Goal: Information Seeking & Learning: Learn about a topic

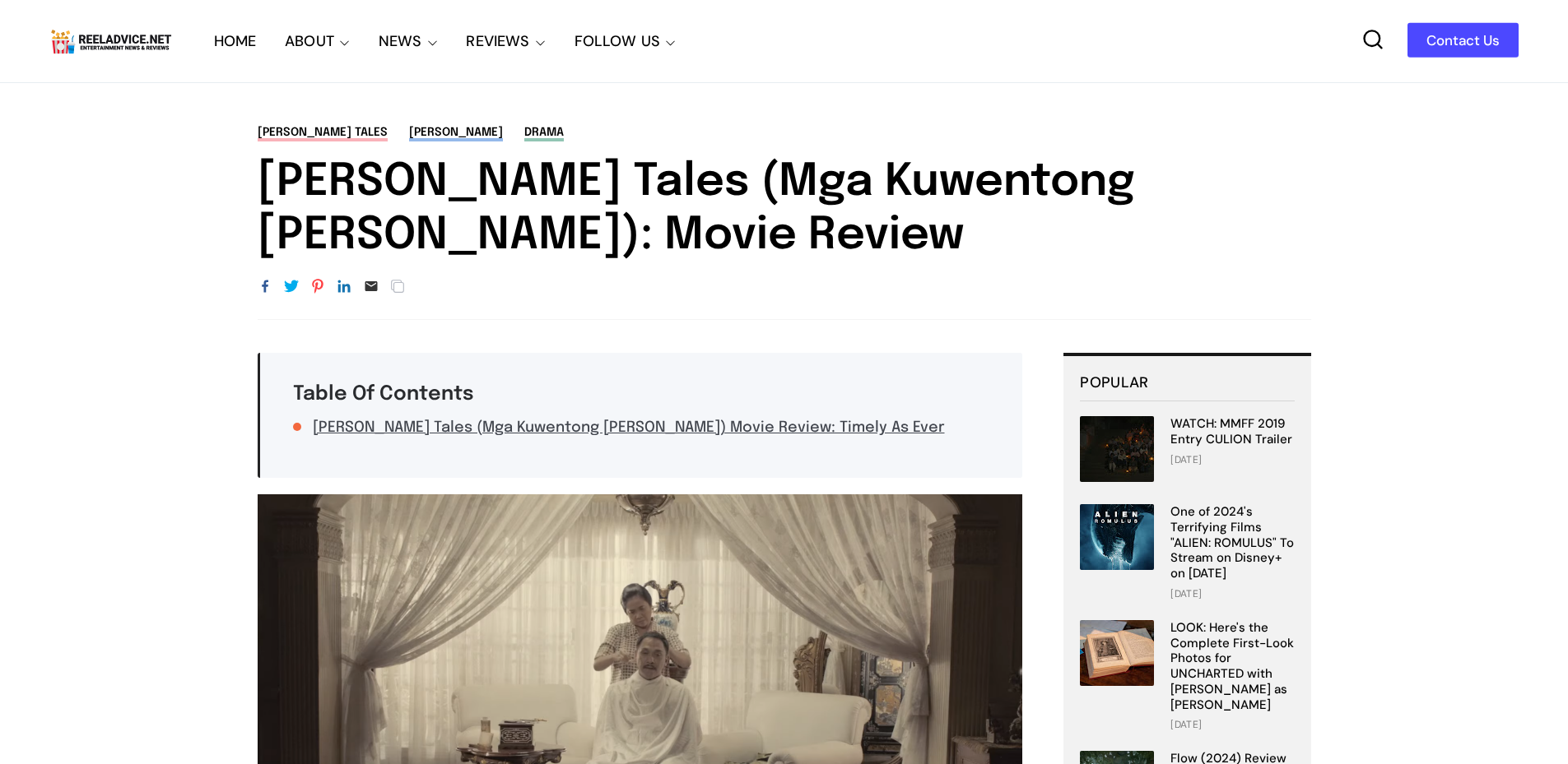
click at [664, 171] on h1 "[PERSON_NAME] Tales (Mga Kuwentong [PERSON_NAME]): Movie Review" at bounding box center [784, 210] width 1053 height 107
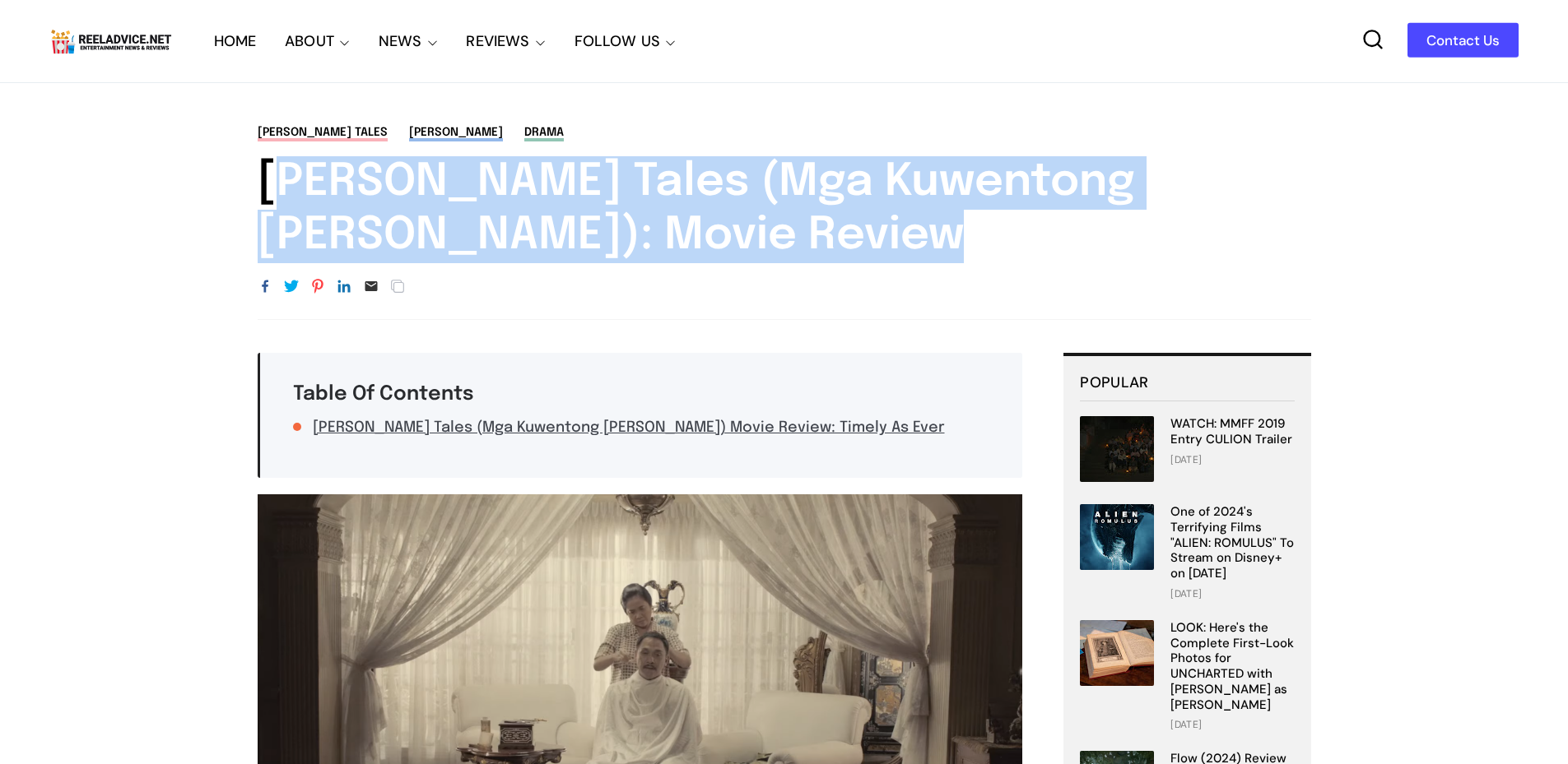
click at [664, 171] on h1 "[PERSON_NAME] Tales (Mga Kuwentong [PERSON_NAME]): Movie Review" at bounding box center [784, 210] width 1053 height 107
copy div "[PERSON_NAME] Tales (Mga Kuwentong [PERSON_NAME]): Movie Review"
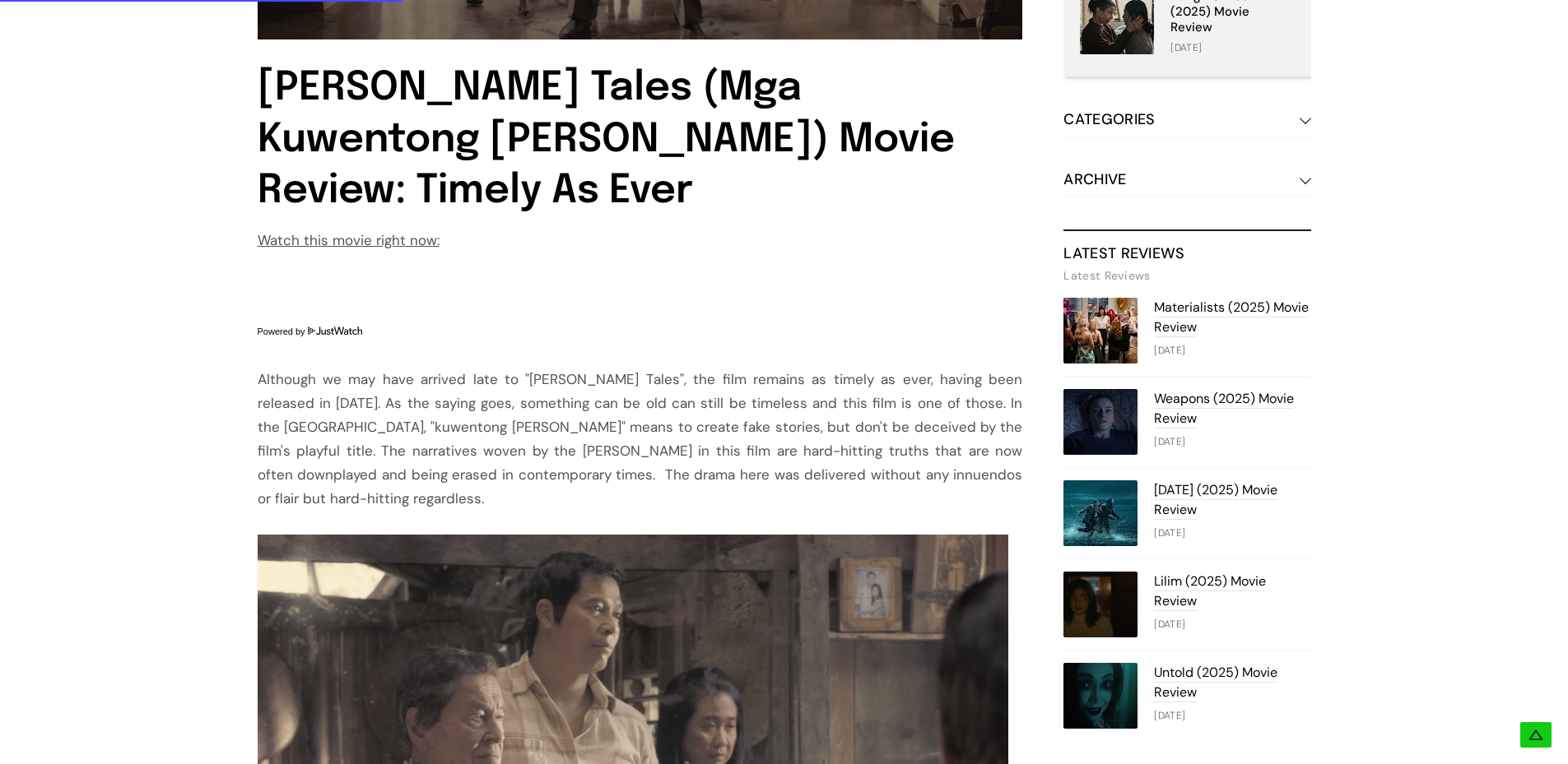
scroll to position [903, 0]
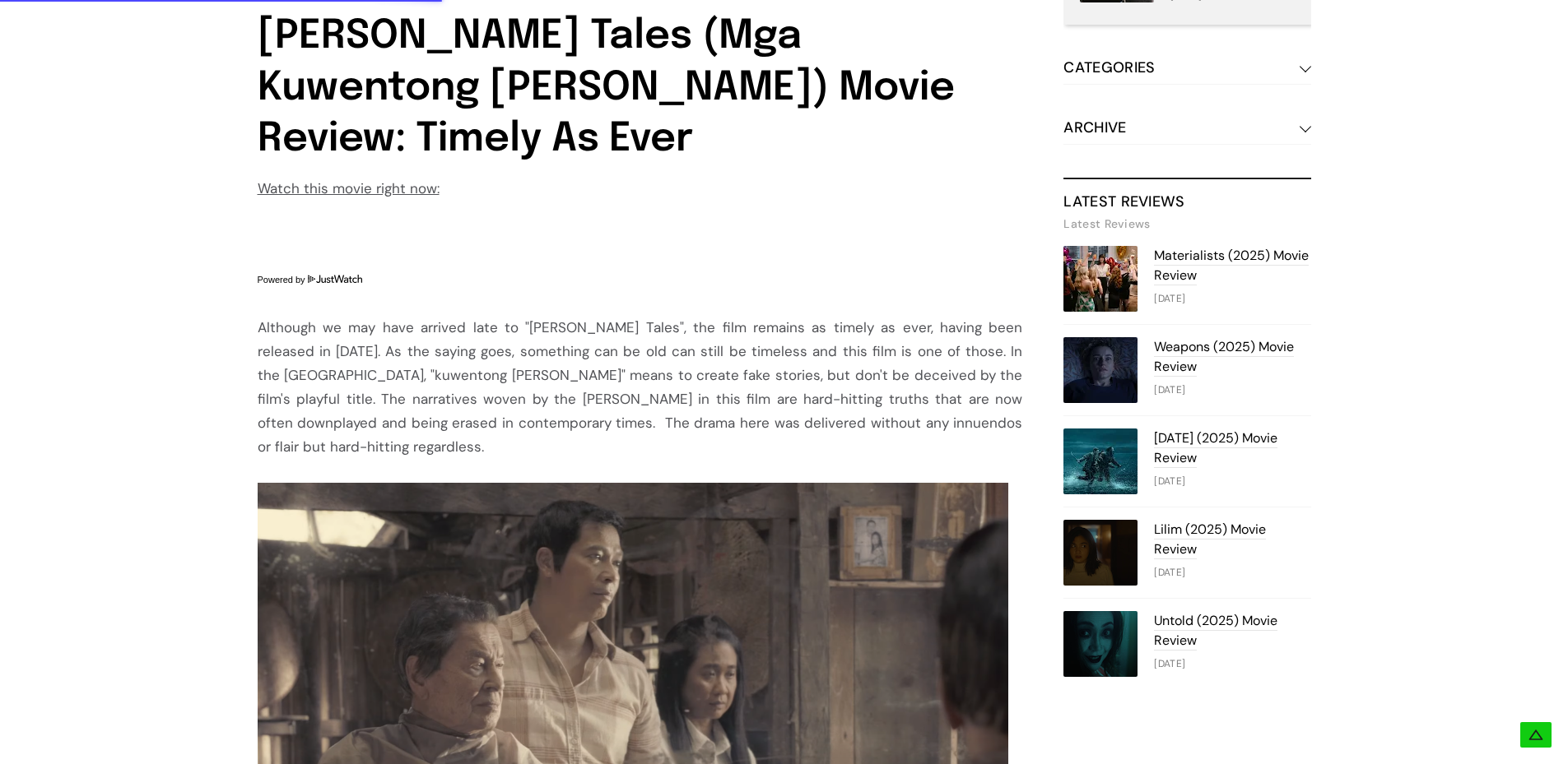
click at [639, 459] on div at bounding box center [640, 470] width 765 height 23
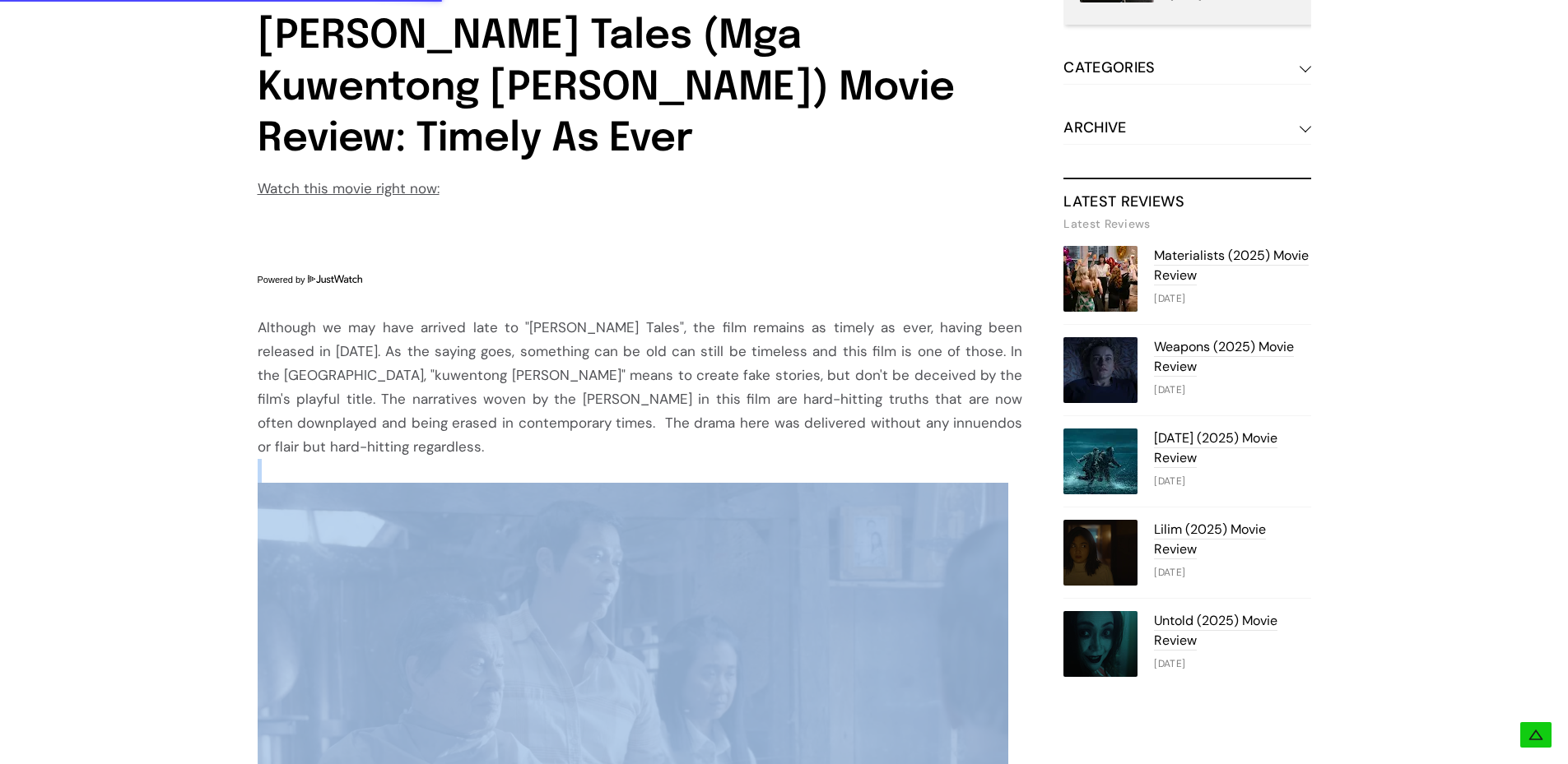
click at [639, 459] on div at bounding box center [640, 470] width 765 height 23
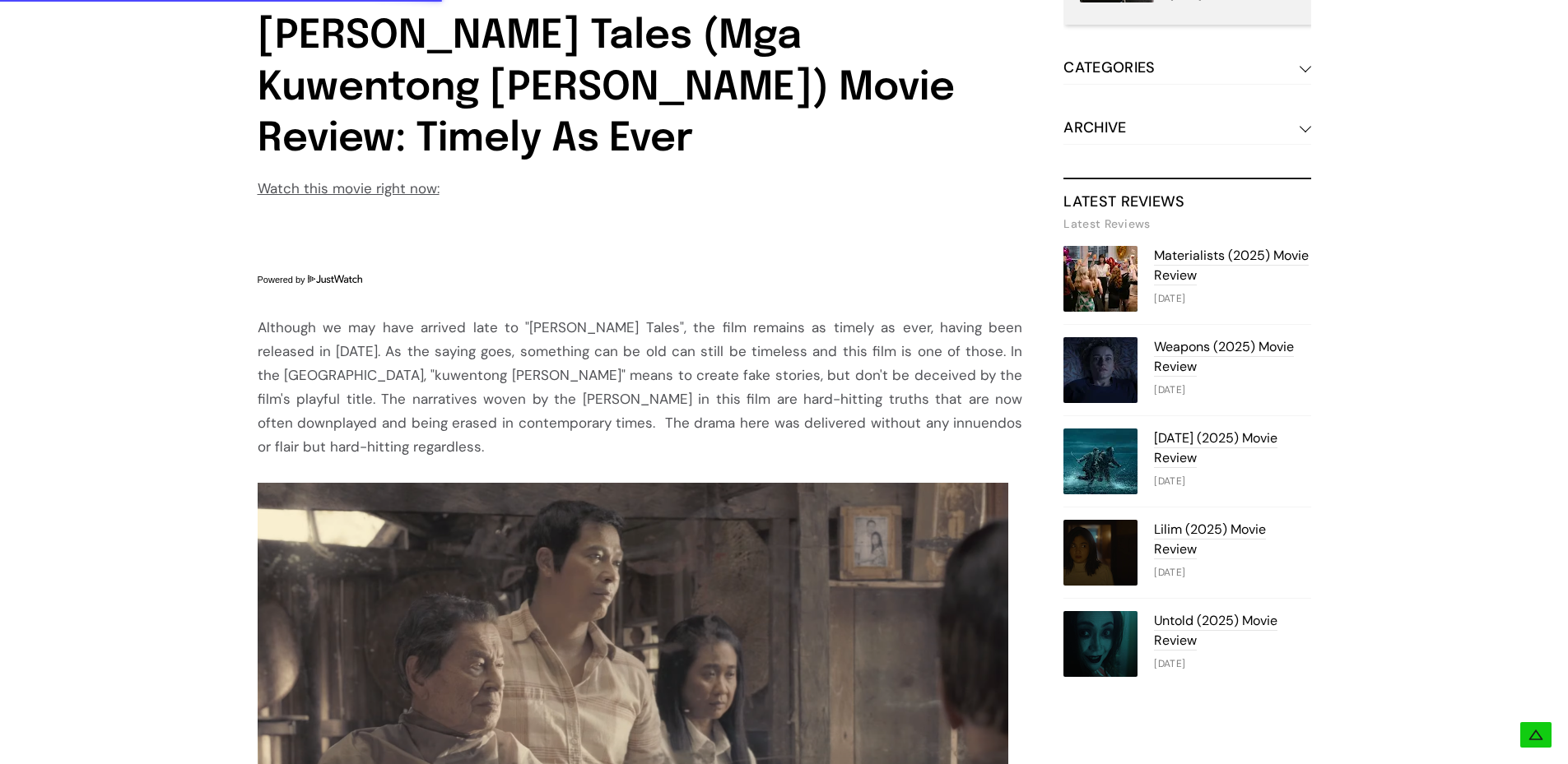
click at [639, 407] on div "Although we may have arrived late to "[PERSON_NAME] Tales", the film remains as…" at bounding box center [640, 387] width 765 height 143
click at [722, 402] on div "Although we may have arrived late to "[PERSON_NAME] Tales", the film remains as…" at bounding box center [640, 387] width 765 height 143
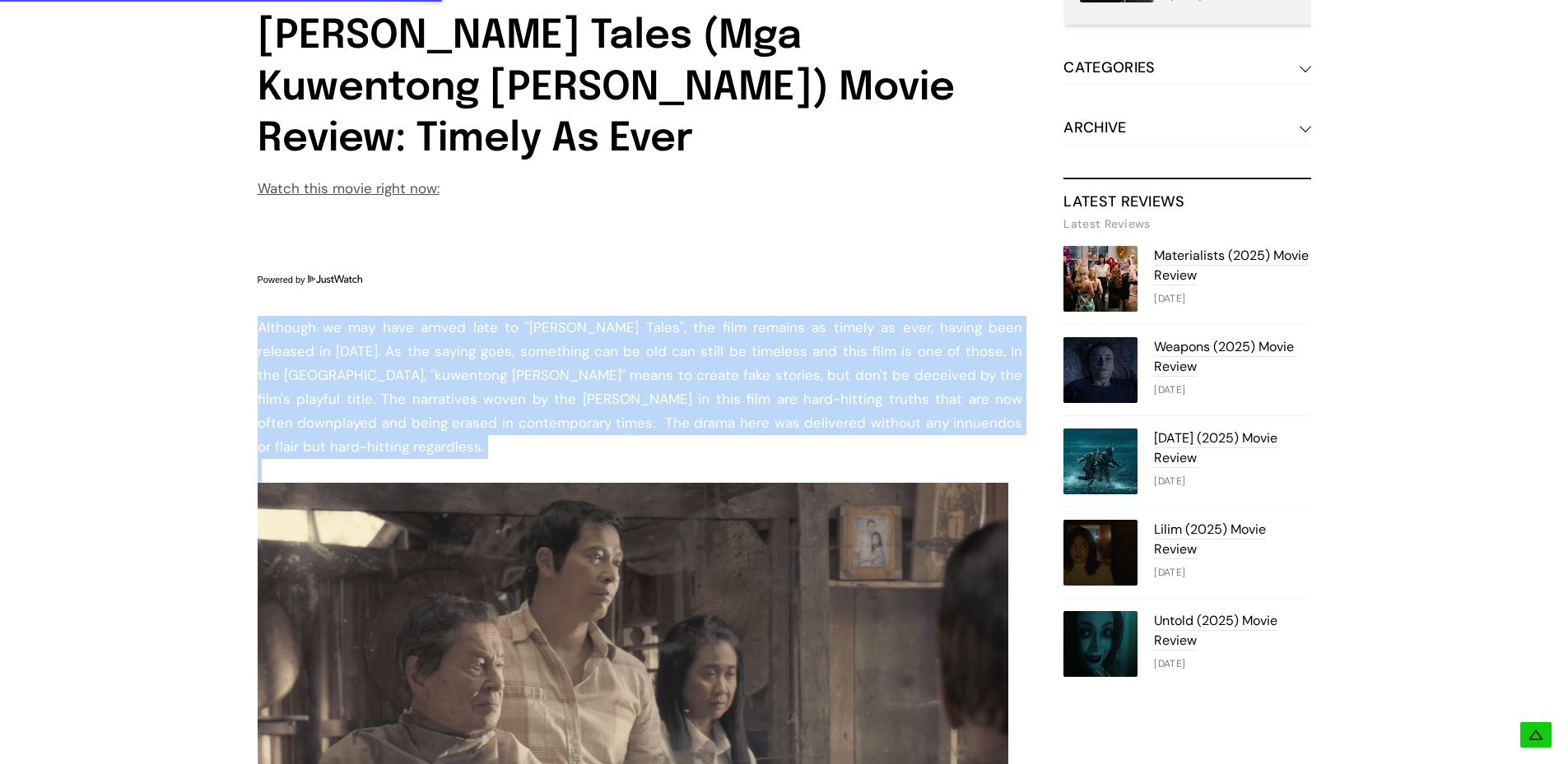
click at [722, 402] on div "Although we may have arrived late to "[PERSON_NAME] Tales", the film remains as…" at bounding box center [640, 387] width 765 height 143
copy div "Although we may have arrived late to "[PERSON_NAME] Tales", the film remains as…"
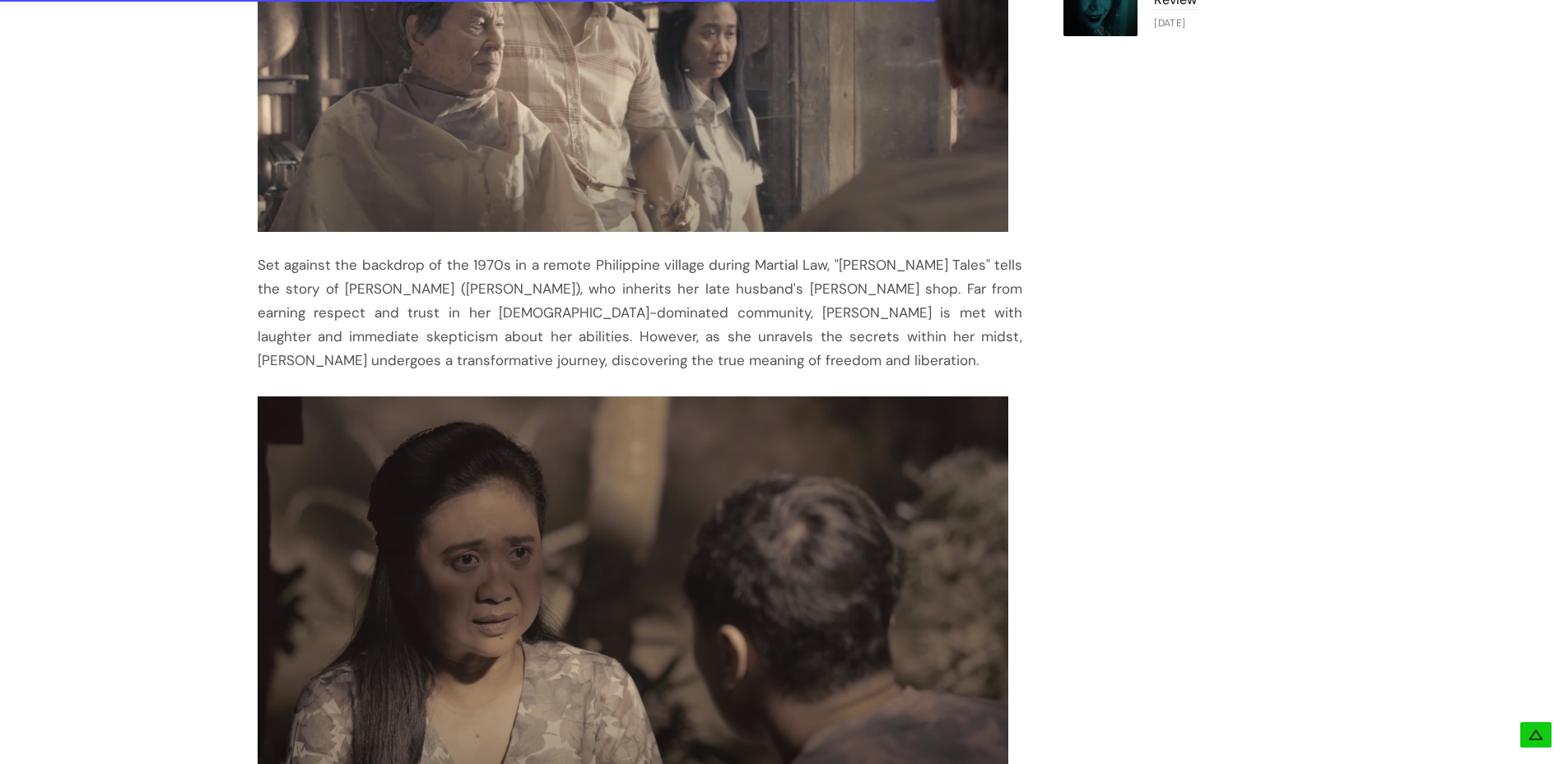
scroll to position [1566, 0]
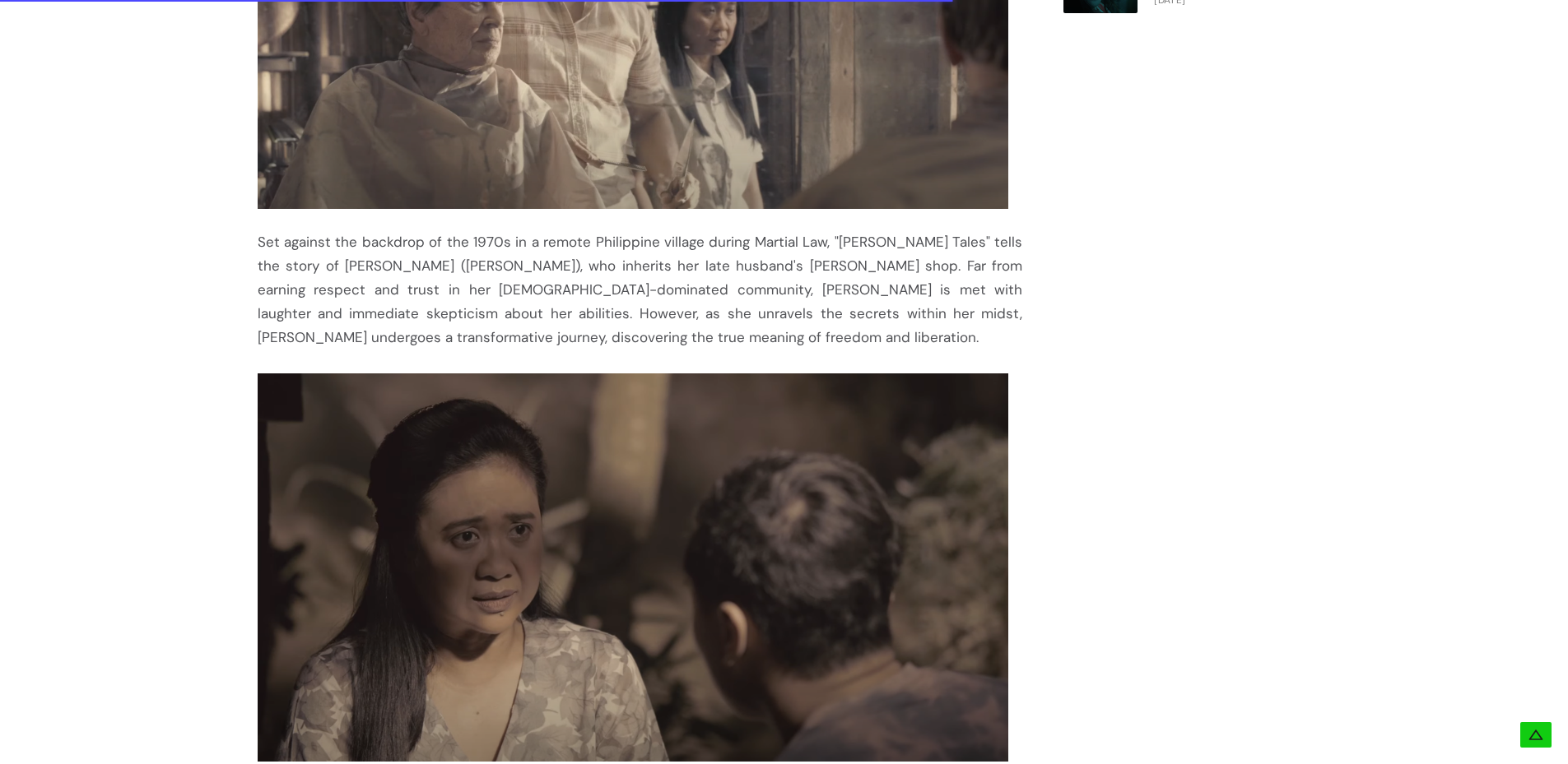
click at [640, 208] on div "Set against the backdrop of the 1970s in a remote Philippine village during Mar…" at bounding box center [640, 97] width 765 height 507
click at [646, 252] on div "Set against the backdrop of the 1970s in a remote Philippine village during Mar…" at bounding box center [640, 97] width 765 height 507
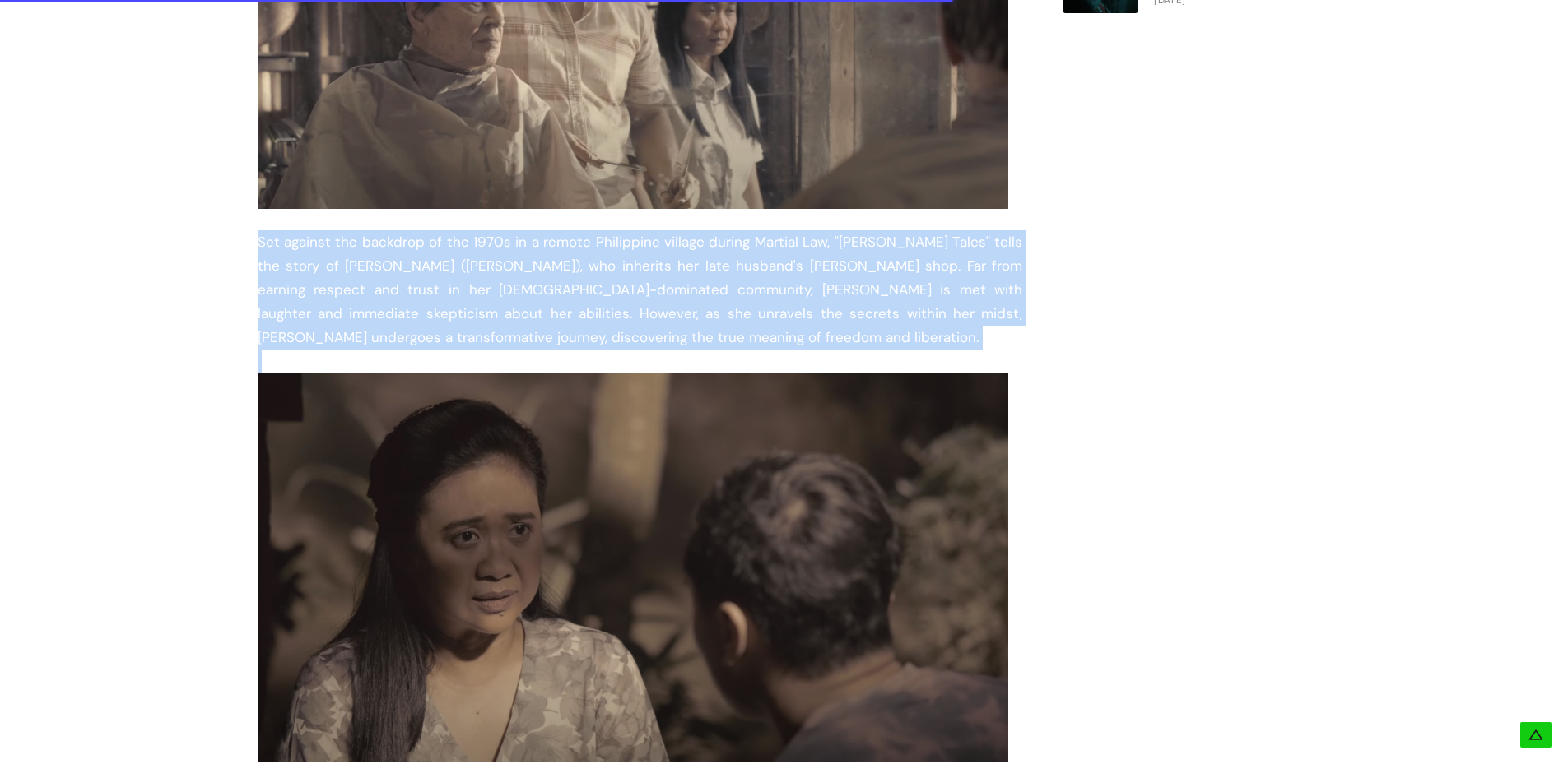
click at [646, 252] on div "Set against the backdrop of the 1970s in a remote Philippine village during Mar…" at bounding box center [640, 97] width 765 height 507
copy div "Set against the backdrop of the 1970s in a remote Philippine village during Mar…"
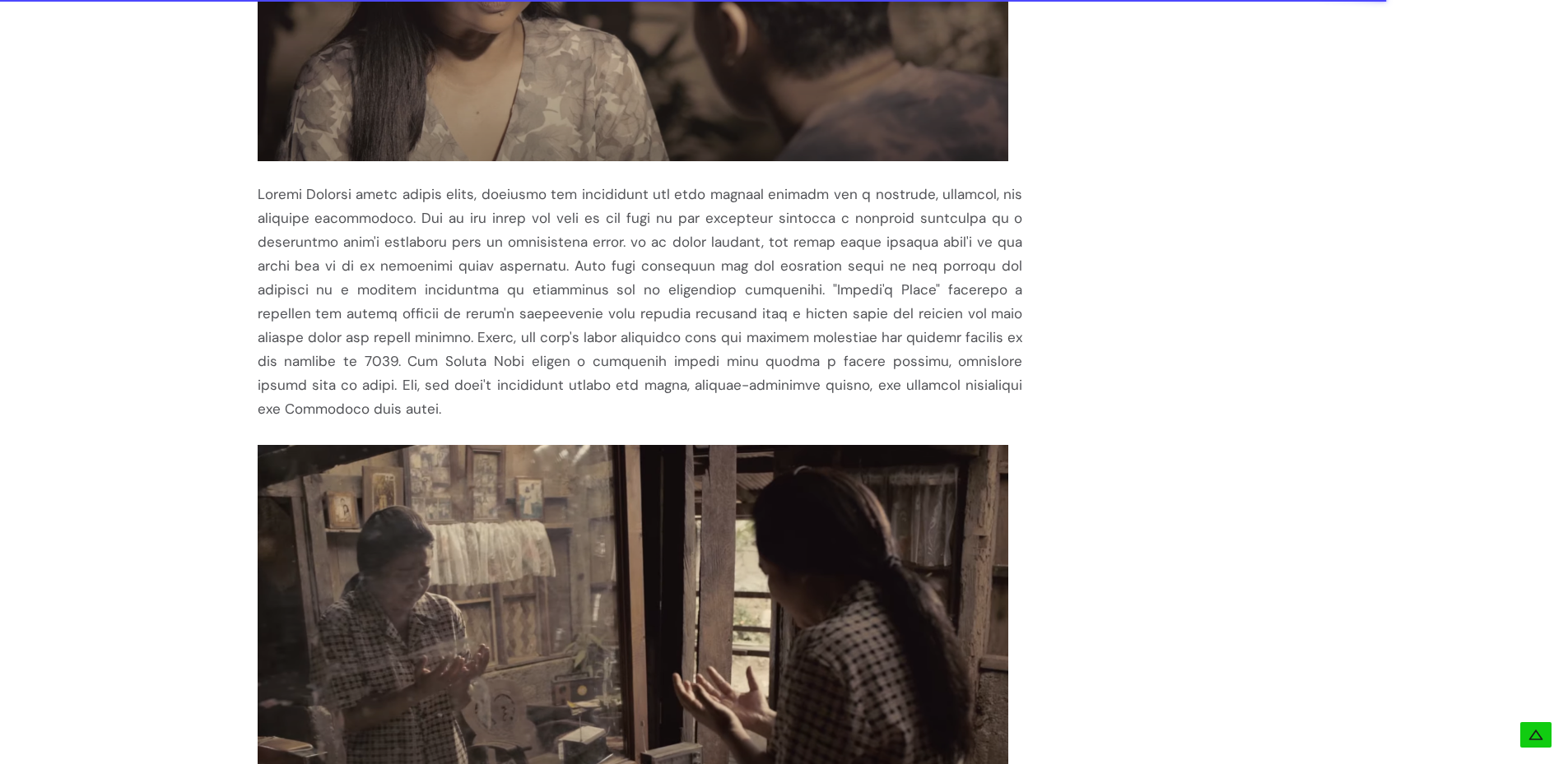
scroll to position [2169, 0]
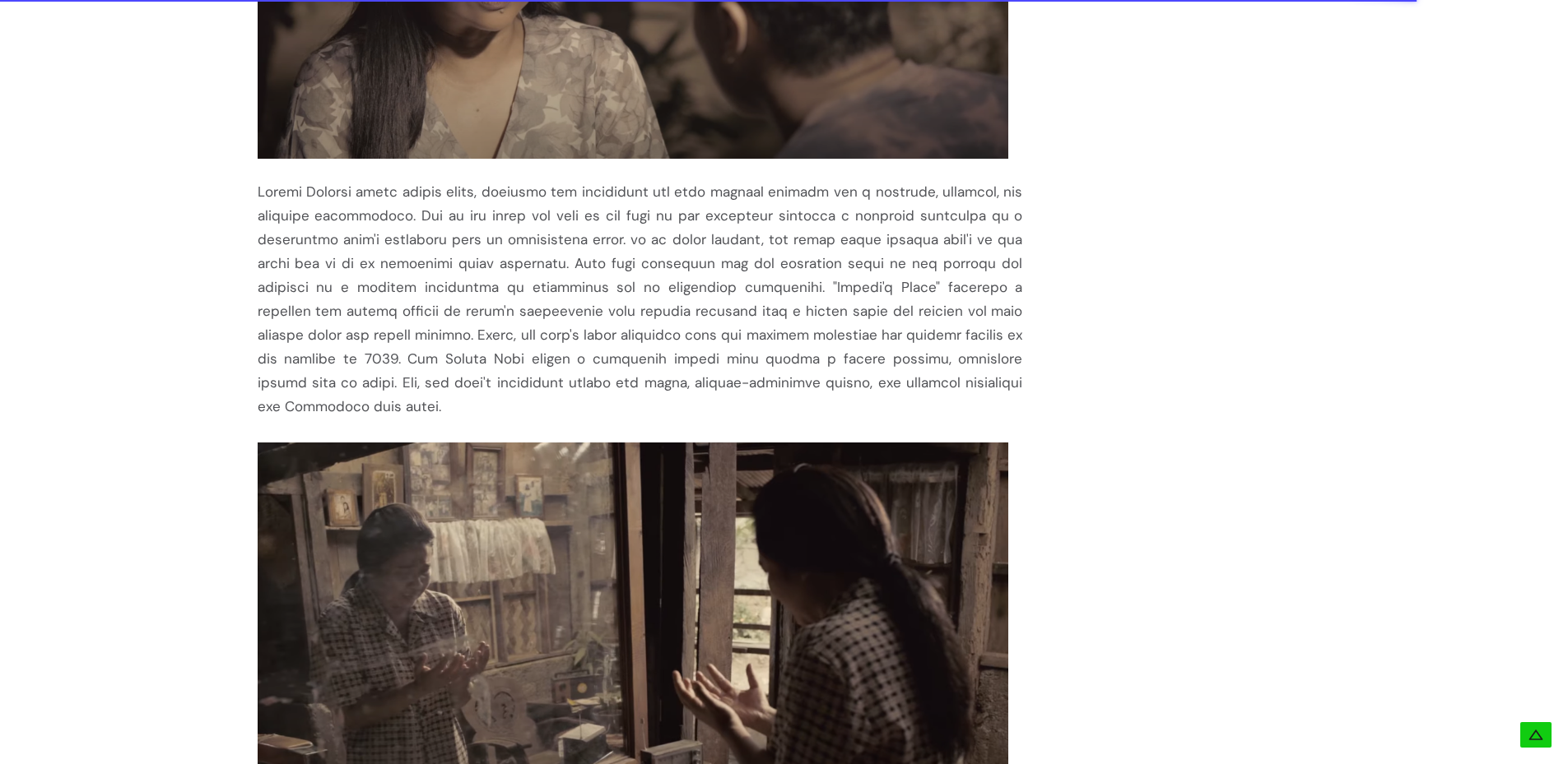
click at [634, 291] on div at bounding box center [640, 105] width 765 height 623
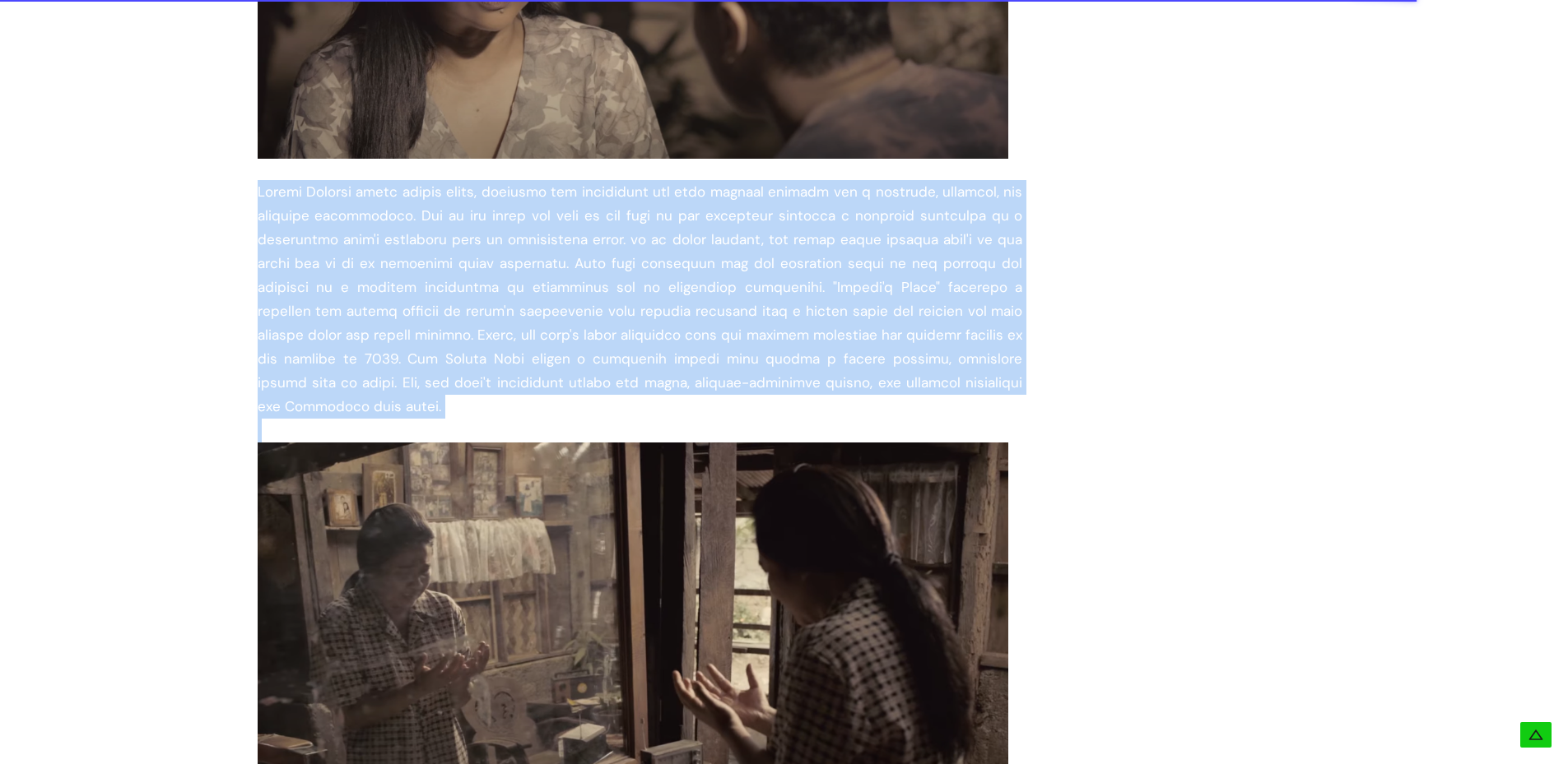
click at [634, 291] on div at bounding box center [640, 105] width 765 height 623
copy div "[PERSON_NAME] takes center stage, shedding her boisterous and loud comedic pers…"
drag, startPoint x: 634, startPoint y: 291, endPoint x: 536, endPoint y: 364, distance: 122.2
click at [536, 364] on div at bounding box center [640, 105] width 765 height 623
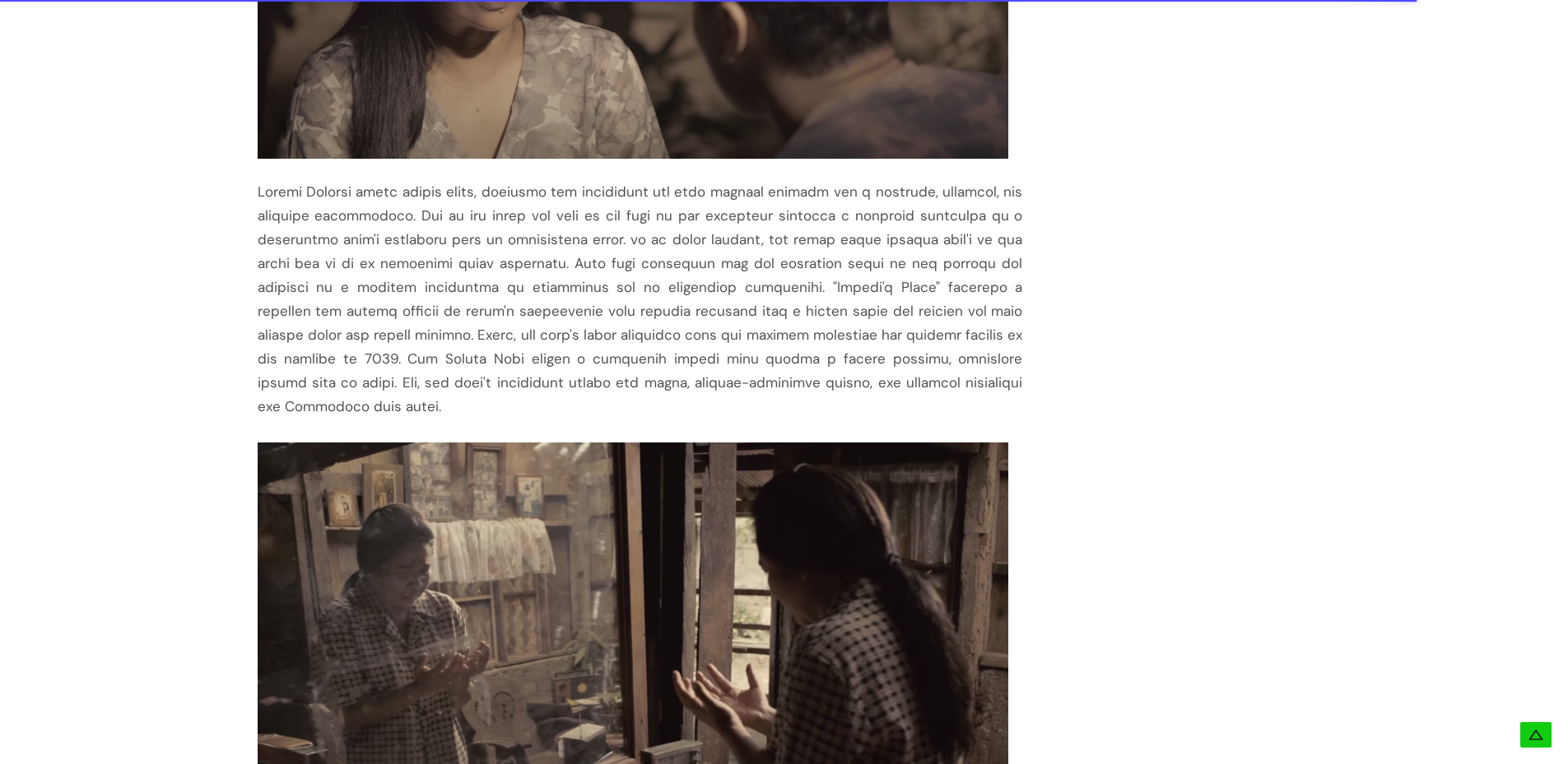
click at [476, 336] on div at bounding box center [640, 105] width 765 height 623
click at [428, 273] on div at bounding box center [640, 105] width 765 height 623
click at [402, 330] on div at bounding box center [640, 105] width 765 height 623
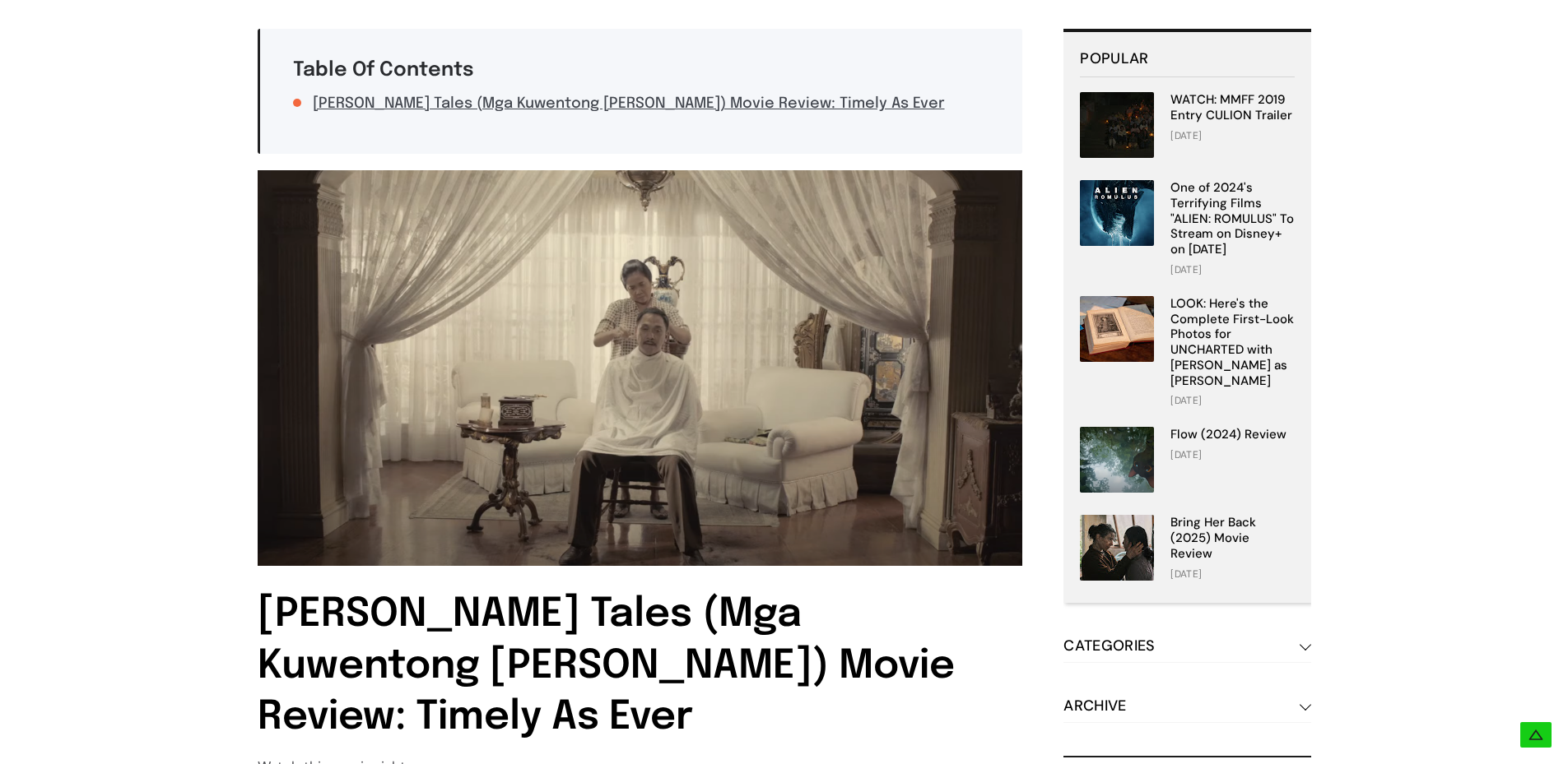
scroll to position [0, 0]
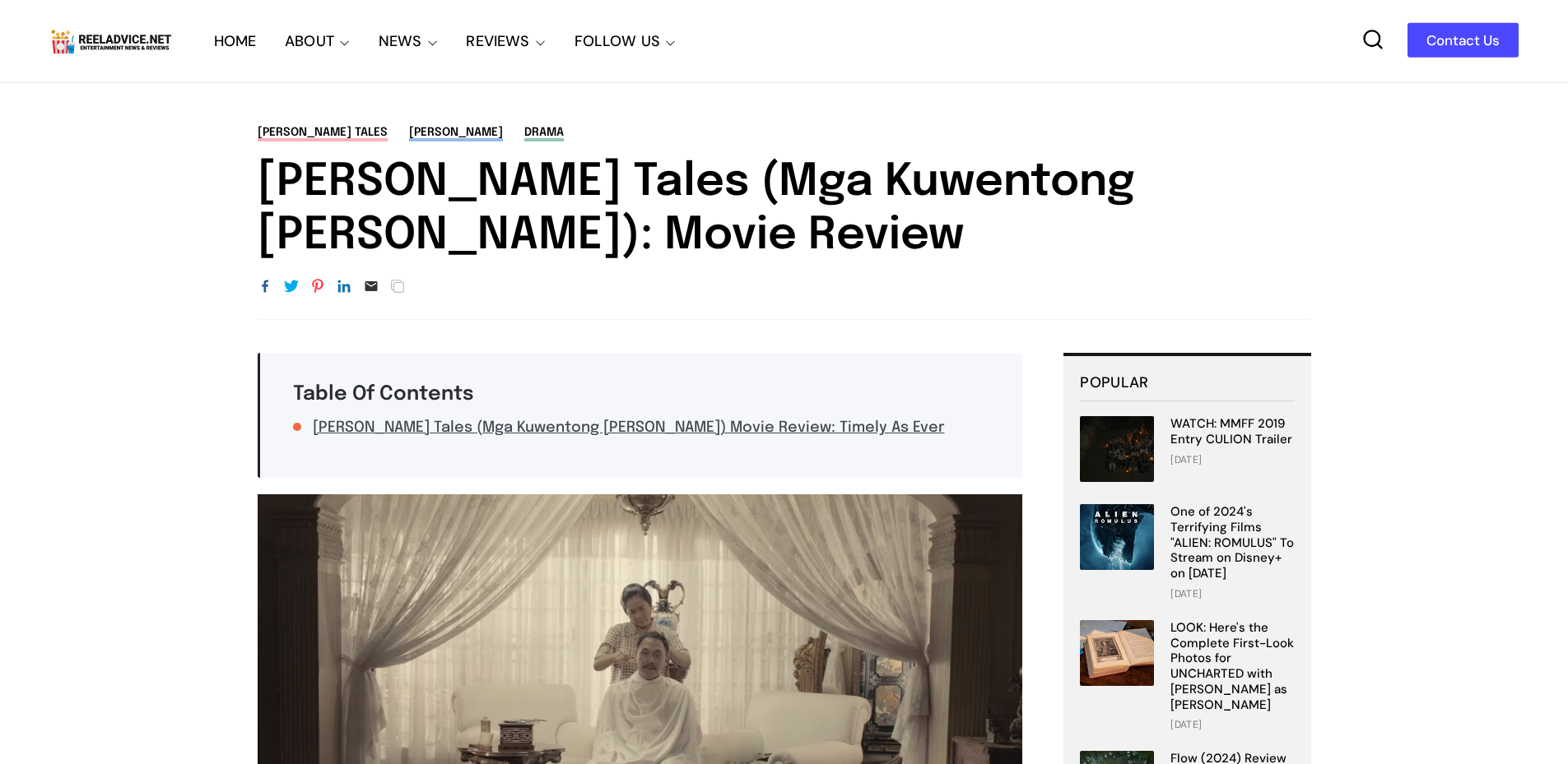
click at [627, 206] on h1 "[PERSON_NAME] Tales (Mga Kuwentong [PERSON_NAME]): Movie Review" at bounding box center [784, 210] width 1053 height 107
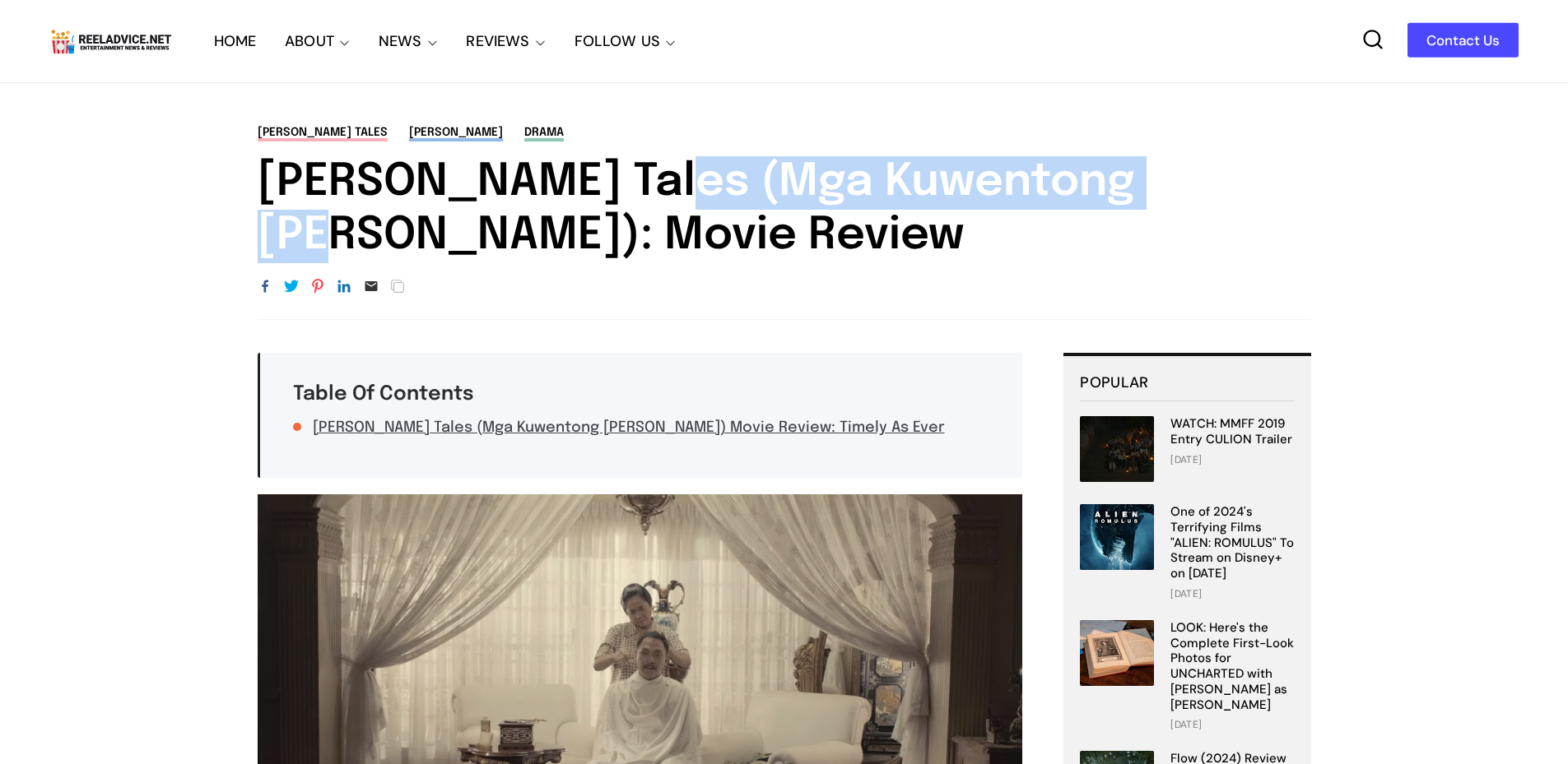
drag, startPoint x: 627, startPoint y: 206, endPoint x: 1048, endPoint y: 197, distance: 421.1
click at [1048, 197] on h1 "[PERSON_NAME] Tales (Mga Kuwentong [PERSON_NAME]): Movie Review" at bounding box center [784, 210] width 1053 height 107
copy h1 "Mga Kuwentong [PERSON_NAME]"
